Goal: Browse casually: Explore the website without a specific task or goal

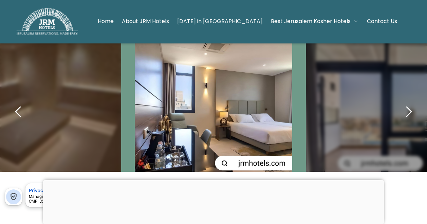
scroll to position [315, 0]
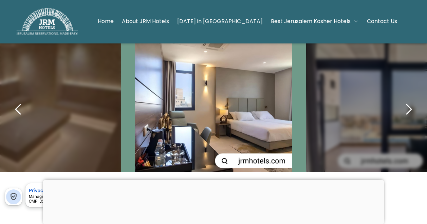
click at [401, 117] on icon "next" at bounding box center [408, 109] width 16 height 16
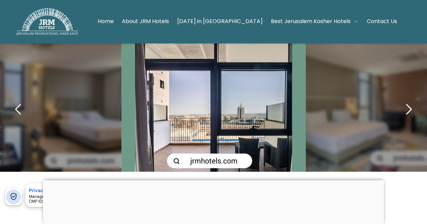
click at [401, 117] on icon "next" at bounding box center [408, 109] width 16 height 16
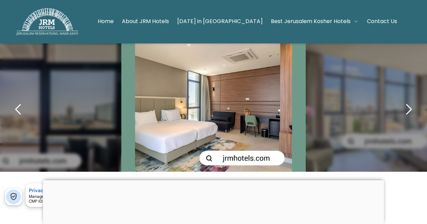
click at [401, 117] on icon "next" at bounding box center [408, 109] width 16 height 16
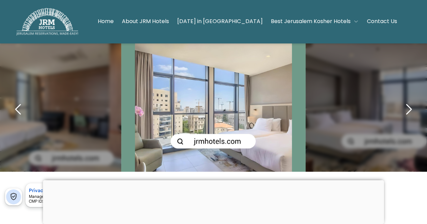
click at [401, 117] on icon "next" at bounding box center [408, 109] width 16 height 16
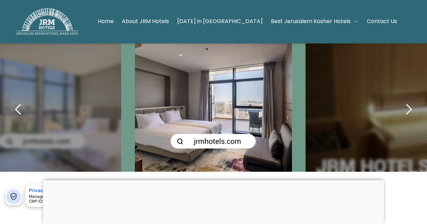
click at [401, 117] on icon "next" at bounding box center [408, 109] width 16 height 16
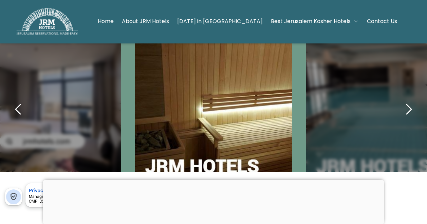
scroll to position [329, 0]
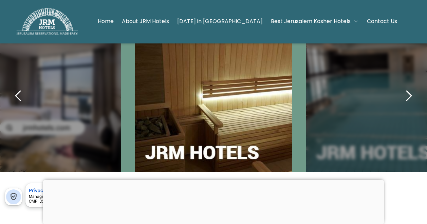
click at [401, 120] on div "Slide 6 of 12" at bounding box center [213, 95] width 427 height 157
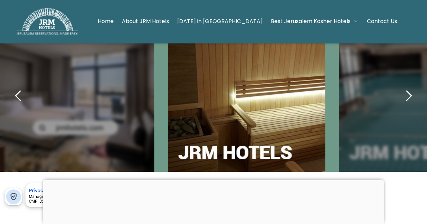
click at [401, 120] on div "carousel-slider" at bounding box center [416, 95] width 157 height 157
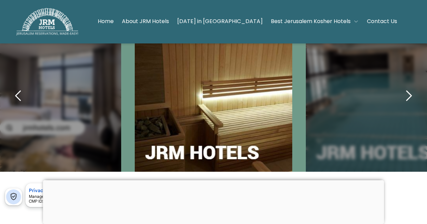
click at [403, 104] on icon "next" at bounding box center [408, 95] width 16 height 16
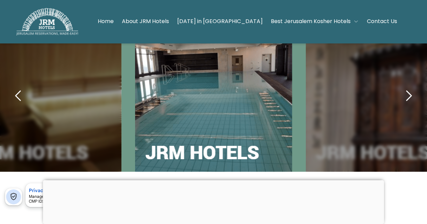
click at [403, 104] on icon "next" at bounding box center [408, 95] width 16 height 16
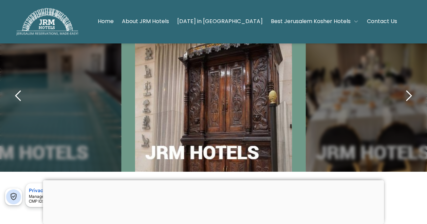
click at [403, 104] on icon "next" at bounding box center [408, 95] width 16 height 16
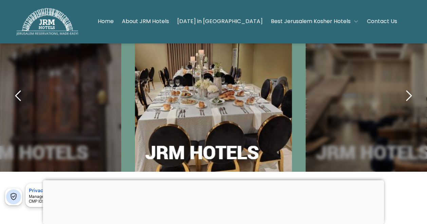
click at [406, 100] on icon "next" at bounding box center [408, 95] width 5 height 9
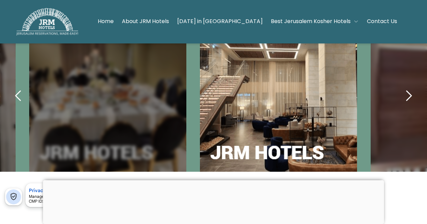
click at [406, 100] on icon "next" at bounding box center [408, 95] width 5 height 9
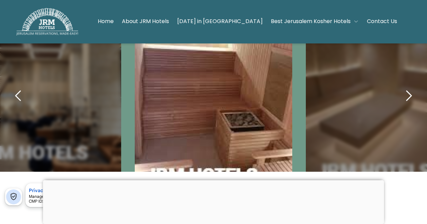
click at [406, 100] on icon "next" at bounding box center [408, 95] width 5 height 9
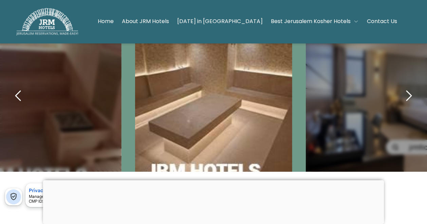
click at [406, 100] on icon "next" at bounding box center [408, 95] width 5 height 9
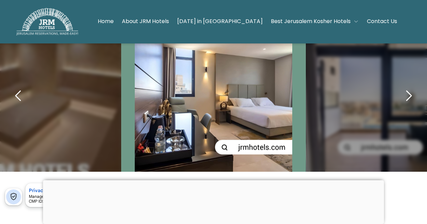
click at [406, 100] on icon "next" at bounding box center [408, 95] width 5 height 9
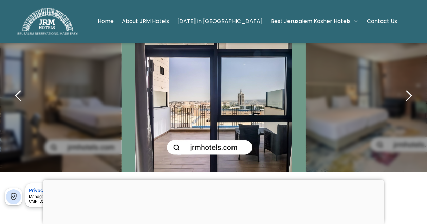
click at [406, 100] on icon "next" at bounding box center [408, 95] width 5 height 9
